Goal: Task Accomplishment & Management: Use online tool/utility

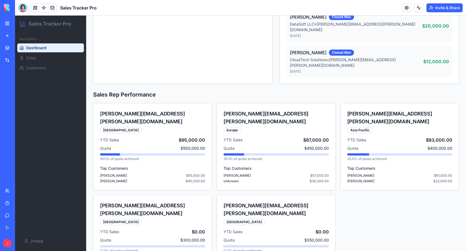
click at [21, 34] on div "New app" at bounding box center [16, 36] width 7 height 6
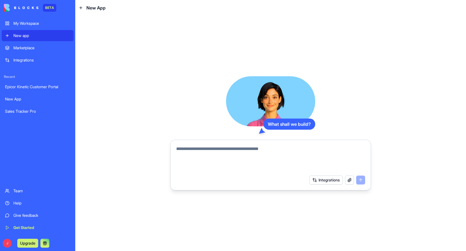
click at [236, 149] on textarea at bounding box center [270, 159] width 189 height 27
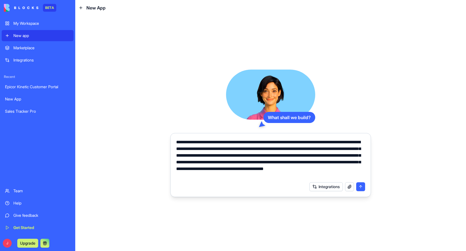
click at [285, 176] on textarea "**********" at bounding box center [270, 159] width 189 height 40
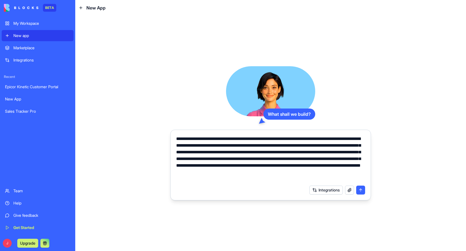
paste textarea "**********"
type textarea "**********"
click at [243, 181] on textarea "**********" at bounding box center [270, 159] width 189 height 47
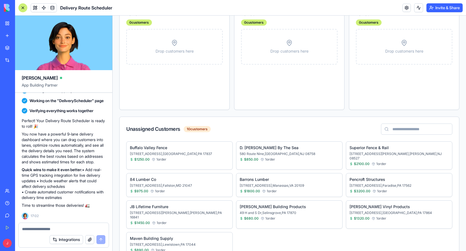
scroll to position [290, 0]
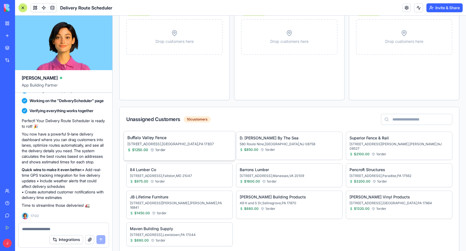
drag, startPoint x: 198, startPoint y: 147, endPoint x: 188, endPoint y: 144, distance: 10.0
click at [188, 144] on p "[STREET_ADDRESS]" at bounding box center [179, 144] width 104 height 5
click at [207, 144] on p "[STREET_ADDRESS]" at bounding box center [179, 144] width 104 height 5
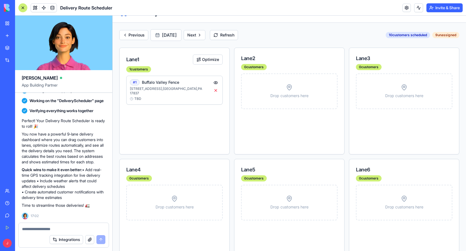
scroll to position [0, 0]
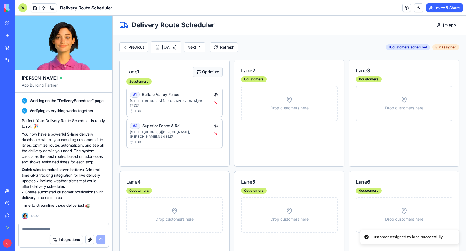
click at [201, 70] on button "Optimize" at bounding box center [208, 72] width 30 height 10
click at [137, 109] on span "TBD" at bounding box center [137, 111] width 7 height 4
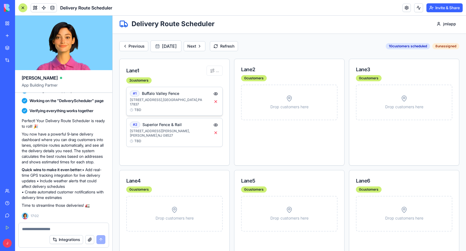
scroll to position [1, 0]
click at [214, 93] on button at bounding box center [215, 94] width 7 height 7
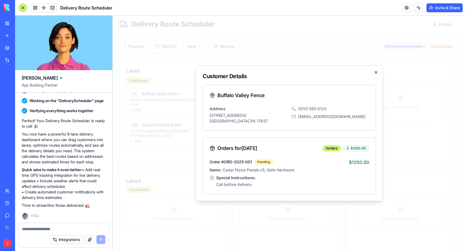
click at [377, 72] on icon "button" at bounding box center [376, 72] width 4 height 4
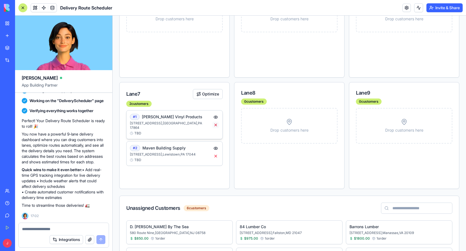
scroll to position [252, 0]
click at [214, 114] on button at bounding box center [215, 117] width 7 height 7
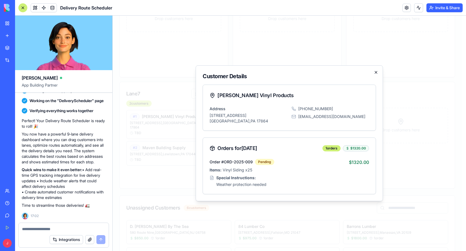
click at [377, 73] on icon "button" at bounding box center [376, 72] width 4 height 4
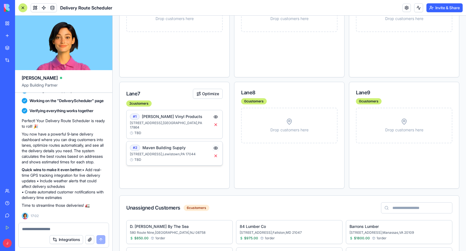
click at [215, 145] on button at bounding box center [215, 148] width 7 height 7
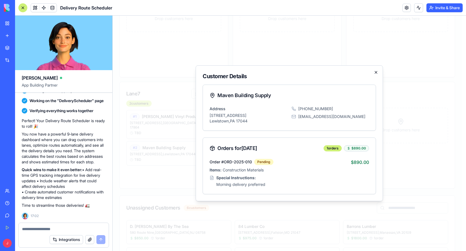
click at [374, 73] on icon "button" at bounding box center [376, 72] width 4 height 4
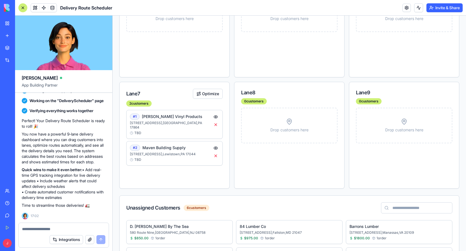
click at [44, 229] on textarea at bounding box center [63, 230] width 83 height 6
type textarea "*"
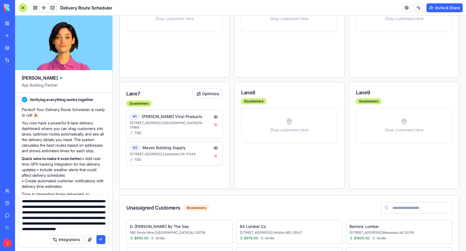
scroll to position [33, 0]
type textarea "**********"
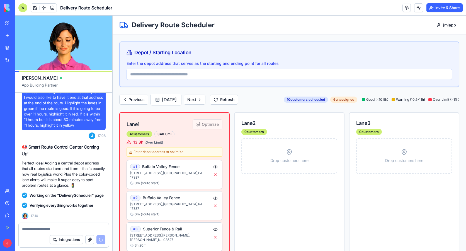
scroll to position [489, 0]
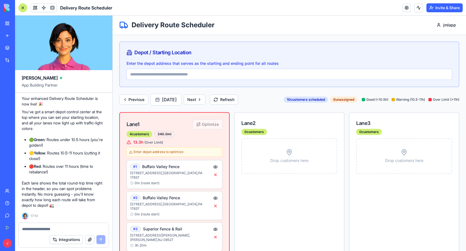
click at [225, 76] on input "Enter the depot address that serves as the starting and ending point for all ro…" at bounding box center [290, 74] width 326 height 11
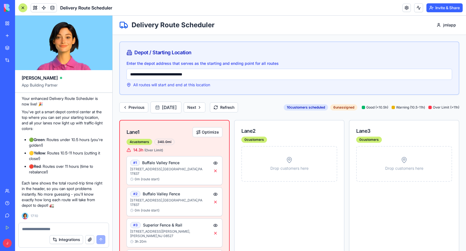
type input "**********"
click at [238, 113] on button "Refresh" at bounding box center [224, 108] width 28 height 10
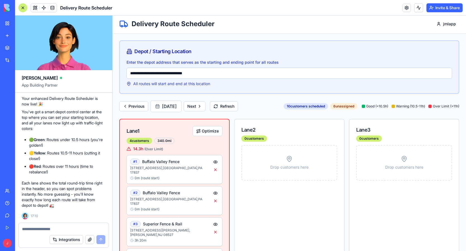
scroll to position [0, 0]
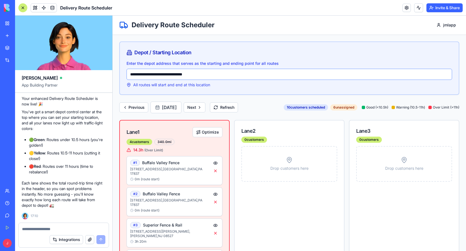
click at [213, 74] on input "**********" at bounding box center [290, 74] width 326 height 11
click at [59, 226] on div at bounding box center [64, 227] width 90 height 9
click at [59, 229] on textarea at bounding box center [63, 230] width 83 height 6
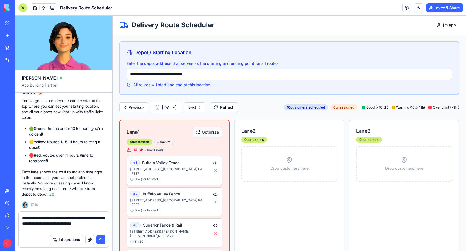
click at [206, 137] on button "Optimize" at bounding box center [208, 132] width 30 height 10
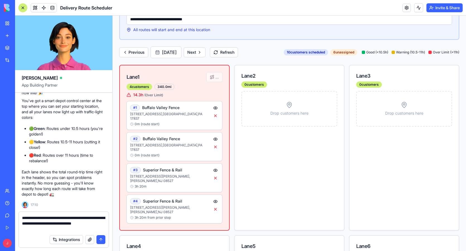
scroll to position [55, 0]
drag, startPoint x: 39, startPoint y: 230, endPoint x: 97, endPoint y: 224, distance: 58.1
click at [97, 224] on textarea "**********" at bounding box center [63, 223] width 83 height 17
type textarea "**********"
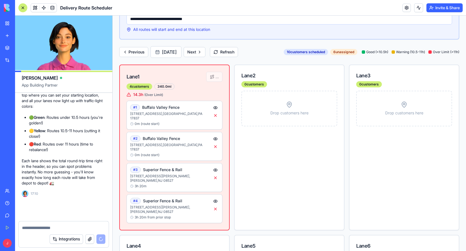
scroll to position [515, 0]
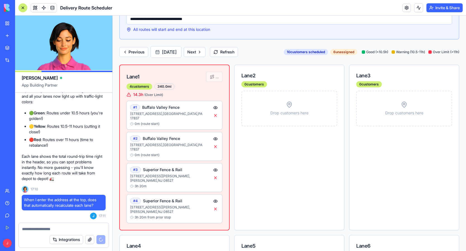
click at [65, 231] on textarea at bounding box center [63, 230] width 83 height 6
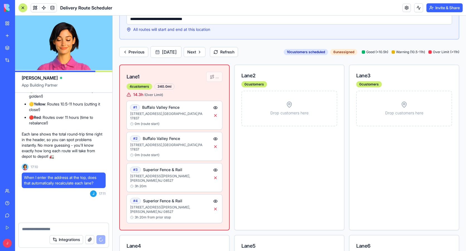
scroll to position [685, 0]
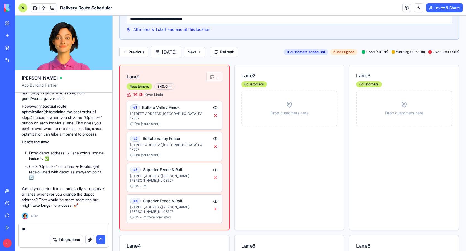
type textarea "*"
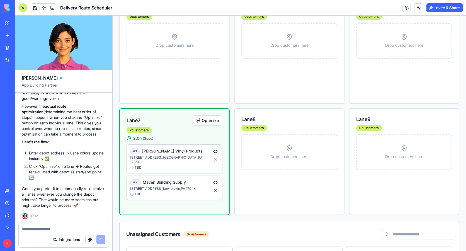
scroll to position [450, 0]
click at [134, 166] on div "TBD" at bounding box center [170, 168] width 80 height 4
click at [138, 166] on span "TBD" at bounding box center [138, 168] width 7 height 4
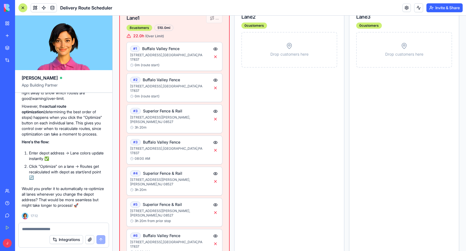
scroll to position [115, 0]
click at [59, 230] on textarea at bounding box center [63, 230] width 83 height 6
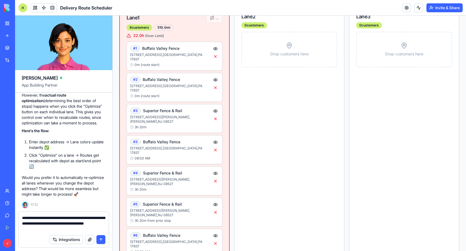
type textarea "**********"
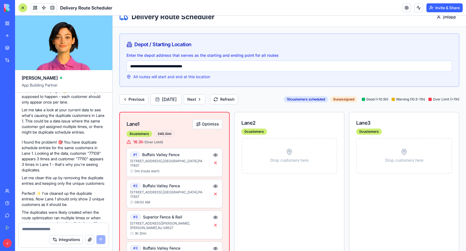
scroll to position [0, 0]
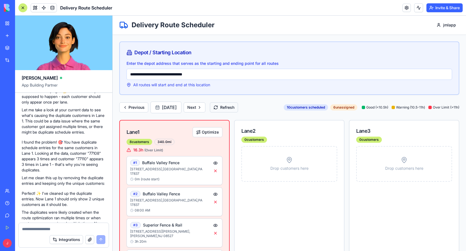
click at [238, 113] on button "Refresh" at bounding box center [224, 108] width 28 height 10
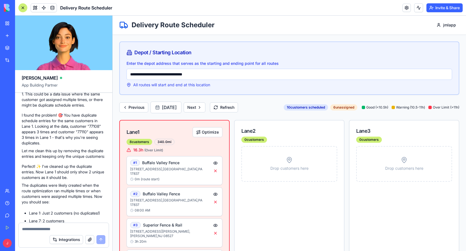
scroll to position [847, 0]
click at [214, 174] on button at bounding box center [215, 171] width 7 height 7
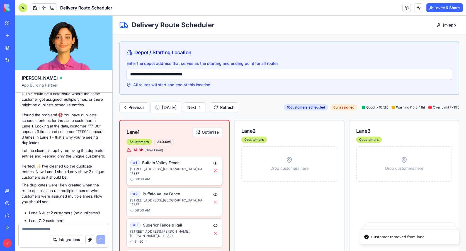
click at [214, 174] on button at bounding box center [215, 171] width 7 height 7
click at [238, 109] on button "Refresh" at bounding box center [224, 108] width 28 height 10
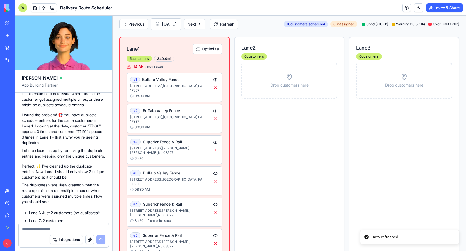
scroll to position [84, 0]
click at [214, 178] on button at bounding box center [215, 181] width 7 height 7
click at [195, 144] on div "# 3 Superior Fence & Rail [STREET_ADDRESS][PERSON_NAME][PERSON_NAME] 20m" at bounding box center [170, 150] width 80 height 22
click at [213, 139] on button at bounding box center [215, 142] width 7 height 7
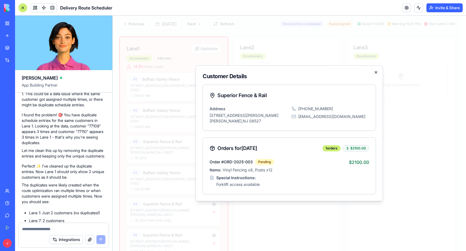
click at [375, 71] on icon "button" at bounding box center [376, 72] width 4 height 4
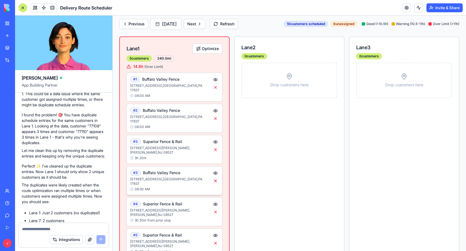
click at [214, 178] on button at bounding box center [215, 181] width 7 height 7
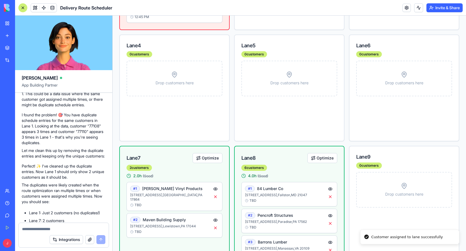
scroll to position [756, 0]
click at [325, 153] on button "Optimize" at bounding box center [322, 158] width 30 height 10
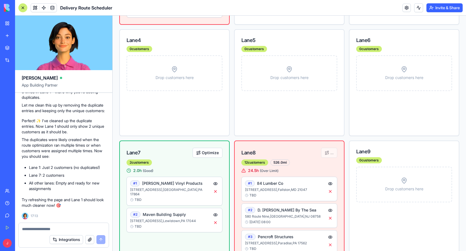
scroll to position [761, 0]
click at [40, 228] on textarea at bounding box center [63, 230] width 83 height 6
click at [43, 229] on textarea at bounding box center [63, 230] width 83 height 6
type textarea "**"
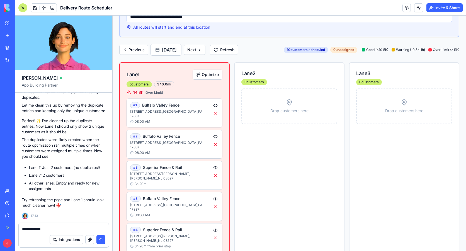
scroll to position [0, 0]
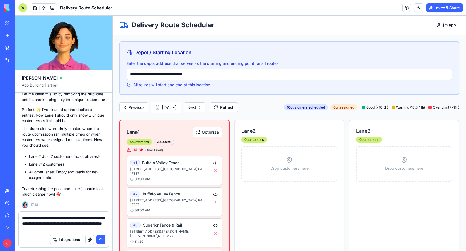
type textarea "**********"
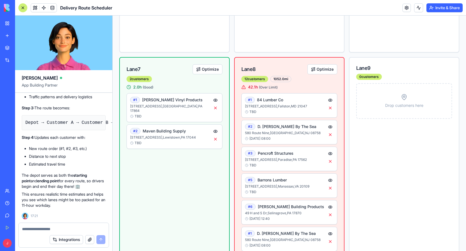
scroll to position [844, 0]
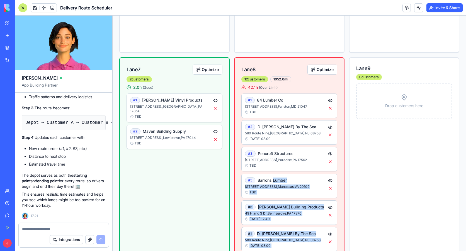
drag, startPoint x: 293, startPoint y: 206, endPoint x: 271, endPoint y: 90, distance: 117.3
click at [272, 174] on div "# 5 Barrons Lumber [STREET_ADDRESS] TBD" at bounding box center [289, 186] width 96 height 25
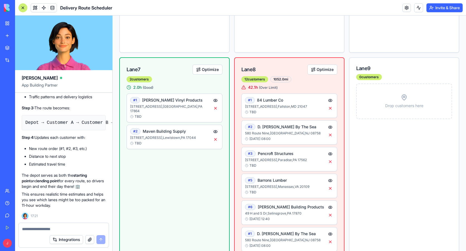
drag, startPoint x: 302, startPoint y: 207, endPoint x: 369, endPoint y: 182, distance: 71.7
click at [369, 182] on div "Lane 1 Optimize 5 customers 340.0 mi 14.8 h ( Over Limit ) # 1 [GEOGRAPHIC_DATA…" at bounding box center [289, 62] width 340 height 1572
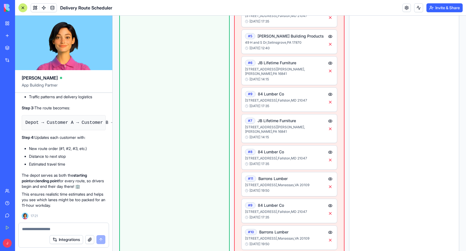
scroll to position [1304, 0]
click at [56, 230] on textarea at bounding box center [63, 230] width 83 height 6
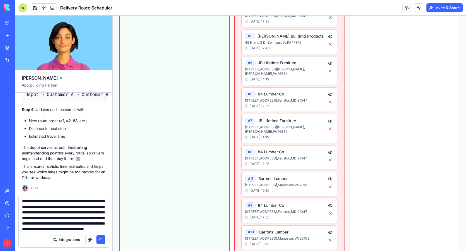
scroll to position [16, 0]
type textarea "**********"
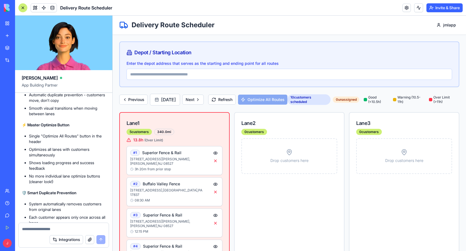
scroll to position [1572, 0]
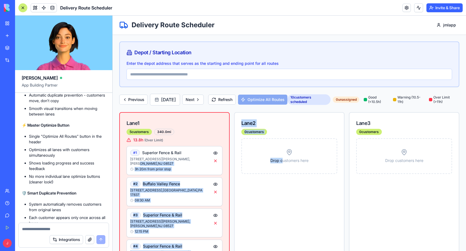
drag, startPoint x: 169, startPoint y: 164, endPoint x: 279, endPoint y: 172, distance: 109.9
click at [176, 166] on p "[STREET_ADDRESS][PERSON_NAME][PERSON_NAME]" at bounding box center [170, 161] width 80 height 9
drag, startPoint x: 180, startPoint y: 160, endPoint x: 284, endPoint y: 161, distance: 104.0
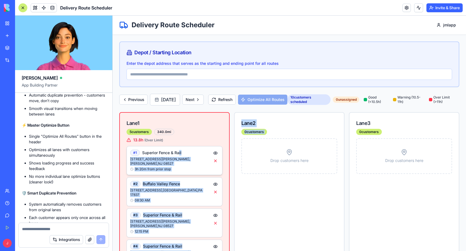
click at [190, 163] on div "# 1 Superior Fence & Rail [STREET_ADDRESS][PERSON_NAME][PERSON_NAME] 3h 20m fro…" at bounding box center [170, 161] width 80 height 22
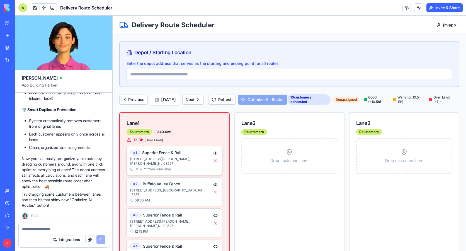
scroll to position [0, 0]
click at [175, 168] on div "# 1 Superior Fence & Rail [STREET_ADDRESS][PERSON_NAME][PERSON_NAME] 3h 20m fro…" at bounding box center [170, 161] width 80 height 22
click at [173, 187] on div "# 2 Buffalo Valley Fence" at bounding box center [170, 184] width 80 height 6
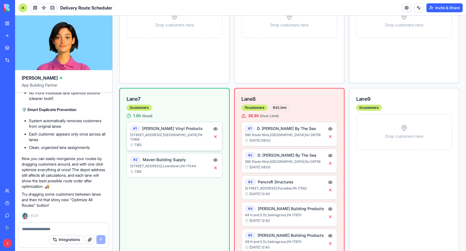
scroll to position [335, 0]
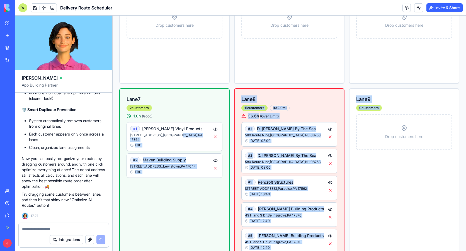
drag, startPoint x: 177, startPoint y: 117, endPoint x: 372, endPoint y: 145, distance: 196.8
click at [372, 145] on div "Lane 1 5 customers 340.0 mi 13.8 h ( Over Limit ) # 1 Superior Fence & Rail [ST…" at bounding box center [289, 103] width 340 height 653
click at [299, 160] on p "[STREET_ADDRESS]" at bounding box center [285, 162] width 80 height 4
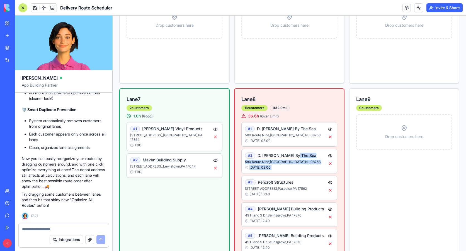
drag, startPoint x: 303, startPoint y: 140, endPoint x: 342, endPoint y: 143, distance: 39.1
click at [342, 143] on div "Lane 1 5 customers 340.0 mi 13.8 h ( Over Limit ) # 1 Superior Fence & Rail [ST…" at bounding box center [289, 103] width 340 height 653
click at [328, 161] on button at bounding box center [330, 164] width 7 height 7
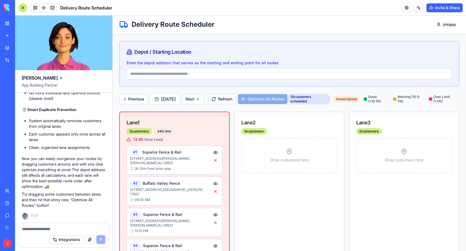
scroll to position [0, 0]
click at [287, 101] on div "Refresh Optimize All Routes" at bounding box center [247, 100] width 79 height 10
click at [236, 100] on button "Refresh" at bounding box center [222, 100] width 28 height 10
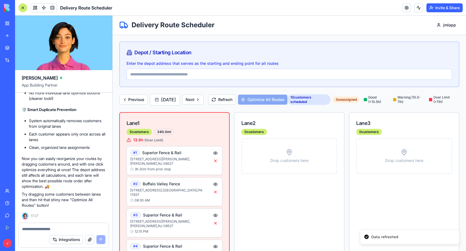
click at [268, 103] on div "Refresh Optimize All Routes" at bounding box center [247, 100] width 79 height 10
click at [217, 74] on input "Enter the depot address that serves as the starting and ending point for all ro…" at bounding box center [290, 74] width 326 height 11
type input "**********"
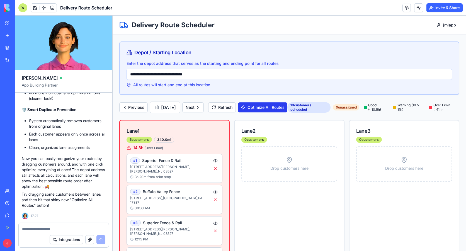
click at [281, 111] on button "Optimize All Routes" at bounding box center [262, 108] width 49 height 10
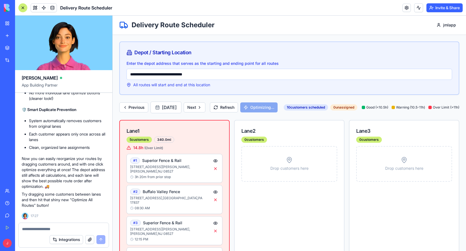
click at [57, 226] on div at bounding box center [64, 227] width 90 height 9
click at [57, 229] on textarea at bounding box center [63, 230] width 83 height 6
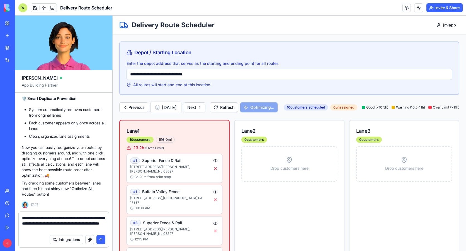
click at [80, 230] on textarea "**********" at bounding box center [63, 223] width 83 height 17
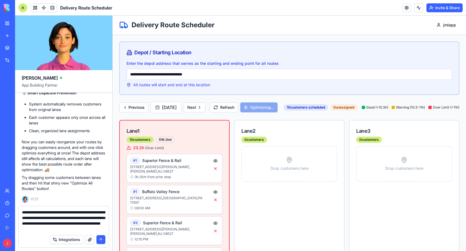
click at [104, 228] on textarea "**********" at bounding box center [63, 221] width 83 height 22
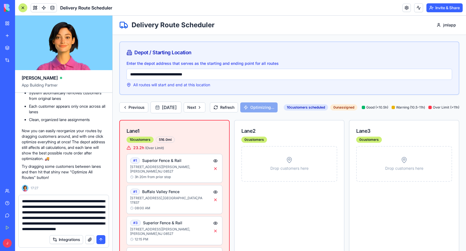
scroll to position [1739, 0]
click at [67, 230] on textarea "**********" at bounding box center [63, 215] width 83 height 33
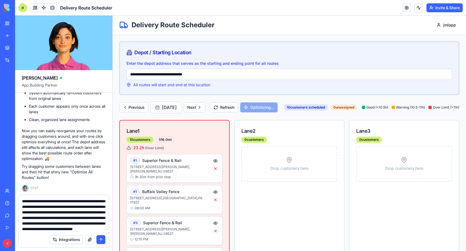
type textarea "**********"
click at [101, 242] on button "submit" at bounding box center [100, 240] width 9 height 9
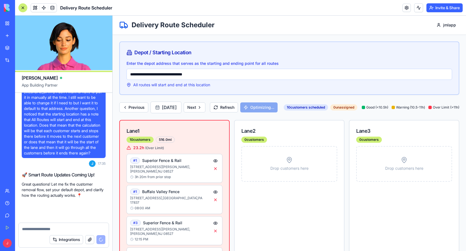
scroll to position [1885, 0]
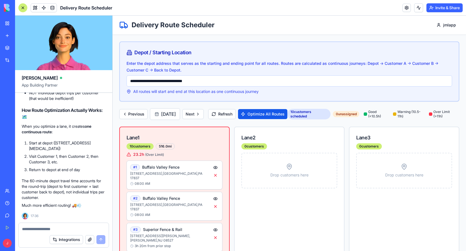
scroll to position [2153, 0]
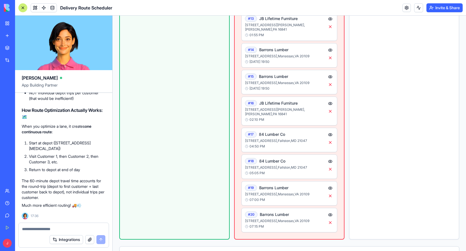
scroll to position [960, 0]
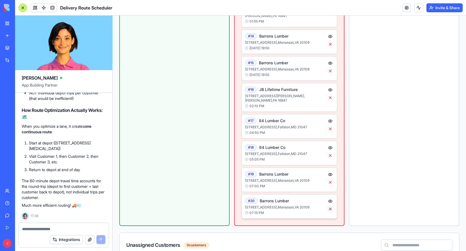
click at [327, 206] on button at bounding box center [330, 209] width 7 height 7
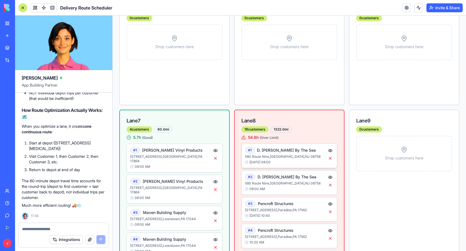
scroll to position [484, 0]
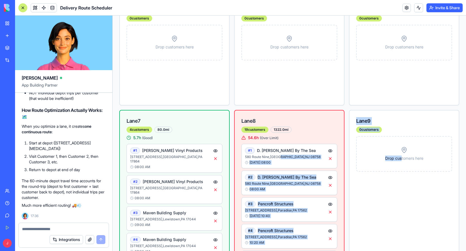
drag, startPoint x: 279, startPoint y: 117, endPoint x: 397, endPoint y: 125, distance: 118.4
click at [397, 125] on div "Lane 1 10 customers 516.0 mi 23.2 h ( Over Limit ) # 1 Buffalo Valley Fence 25 …" at bounding box center [289, 199] width 340 height 1113
click at [284, 155] on p "[STREET_ADDRESS]" at bounding box center [285, 157] width 80 height 4
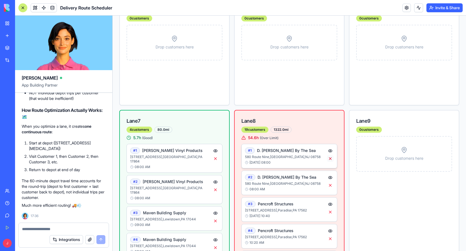
click at [328, 156] on button at bounding box center [330, 159] width 7 height 7
click at [327, 182] on button at bounding box center [330, 185] width 7 height 7
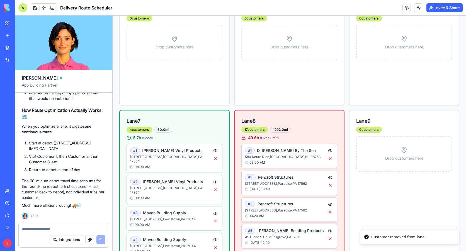
click at [327, 209] on button at bounding box center [330, 212] width 7 height 7
click at [329, 236] on button at bounding box center [330, 239] width 7 height 7
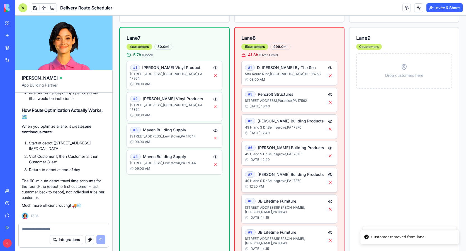
scroll to position [567, 0]
click at [327, 179] on button at bounding box center [330, 182] width 7 height 7
click at [328, 206] on button at bounding box center [330, 209] width 7 height 7
click at [327, 237] on button at bounding box center [330, 240] width 7 height 7
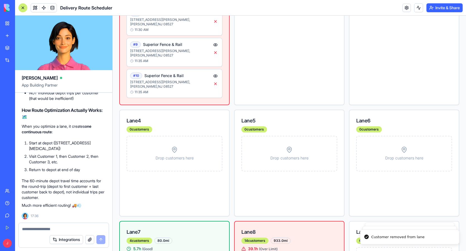
scroll to position [372, 0]
click at [21, 23] on div "My Workspace" at bounding box center [16, 24] width 7 height 6
